Goal: Task Accomplishment & Management: Manage account settings

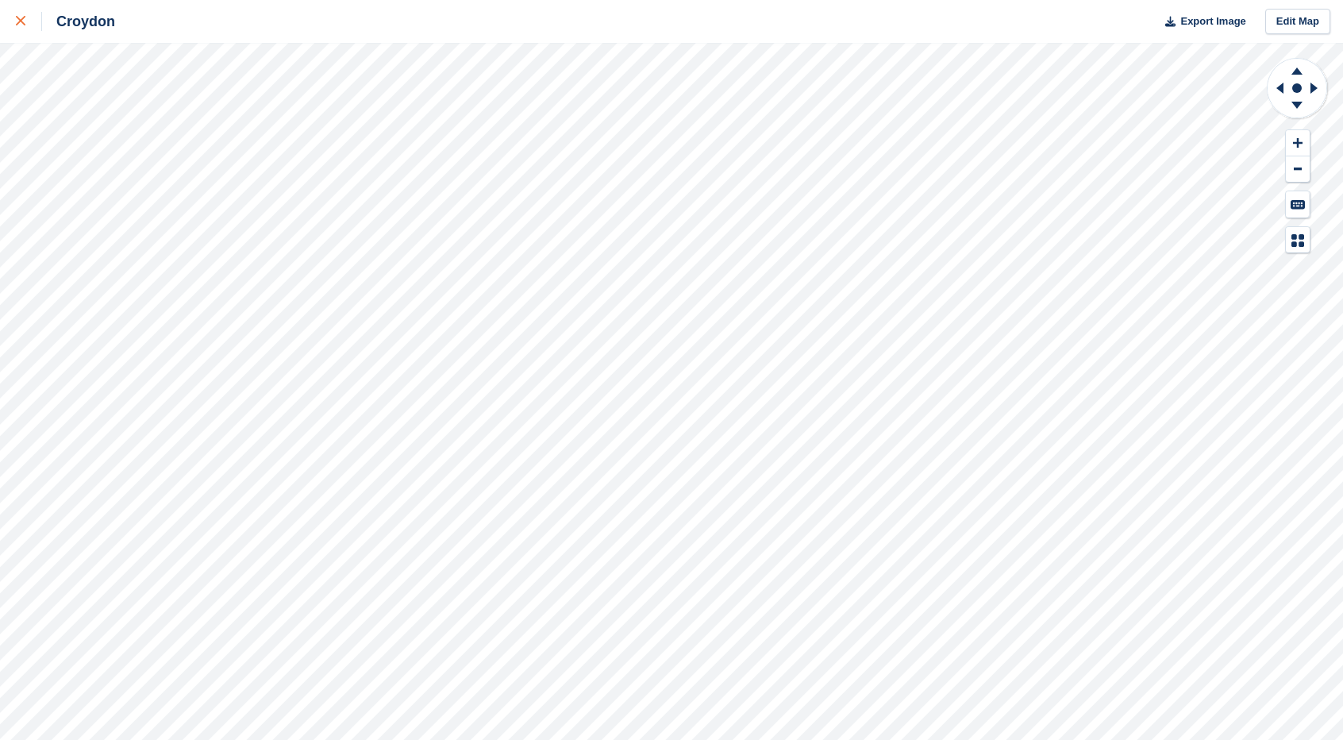
click at [0, 12] on link at bounding box center [21, 21] width 42 height 43
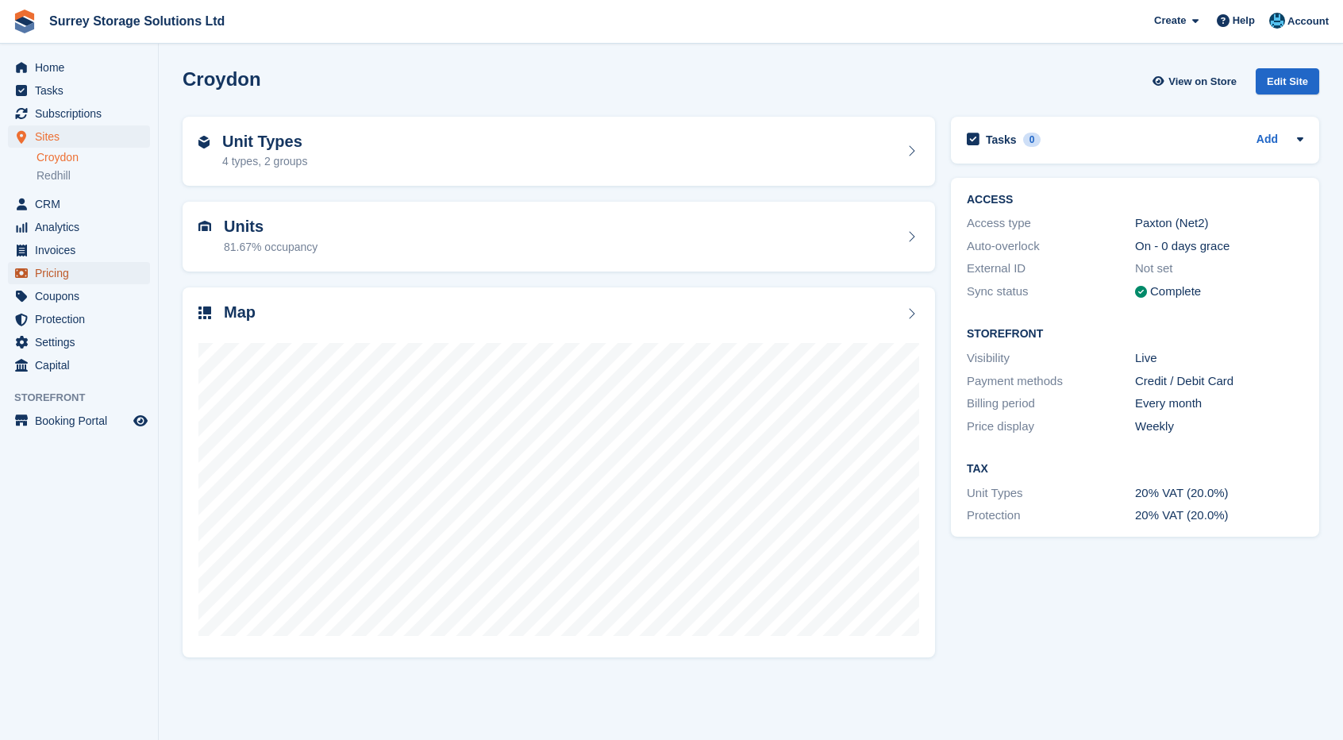
click at [98, 273] on span "Pricing" at bounding box center [82, 273] width 95 height 22
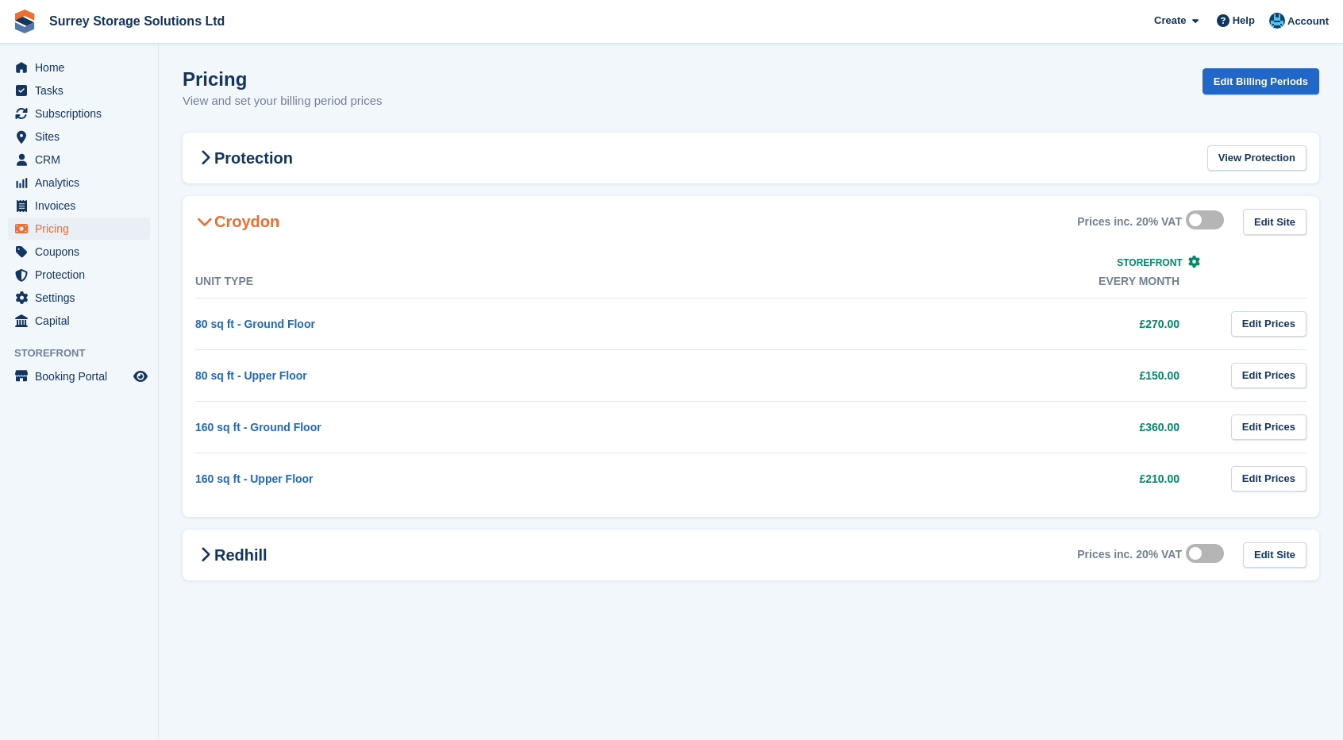
click at [386, 622] on section "Pricing View and set your billing period prices Edit Billing Periods Protection…" at bounding box center [751, 370] width 1184 height 740
